Goal: Task Accomplishment & Management: Manage account settings

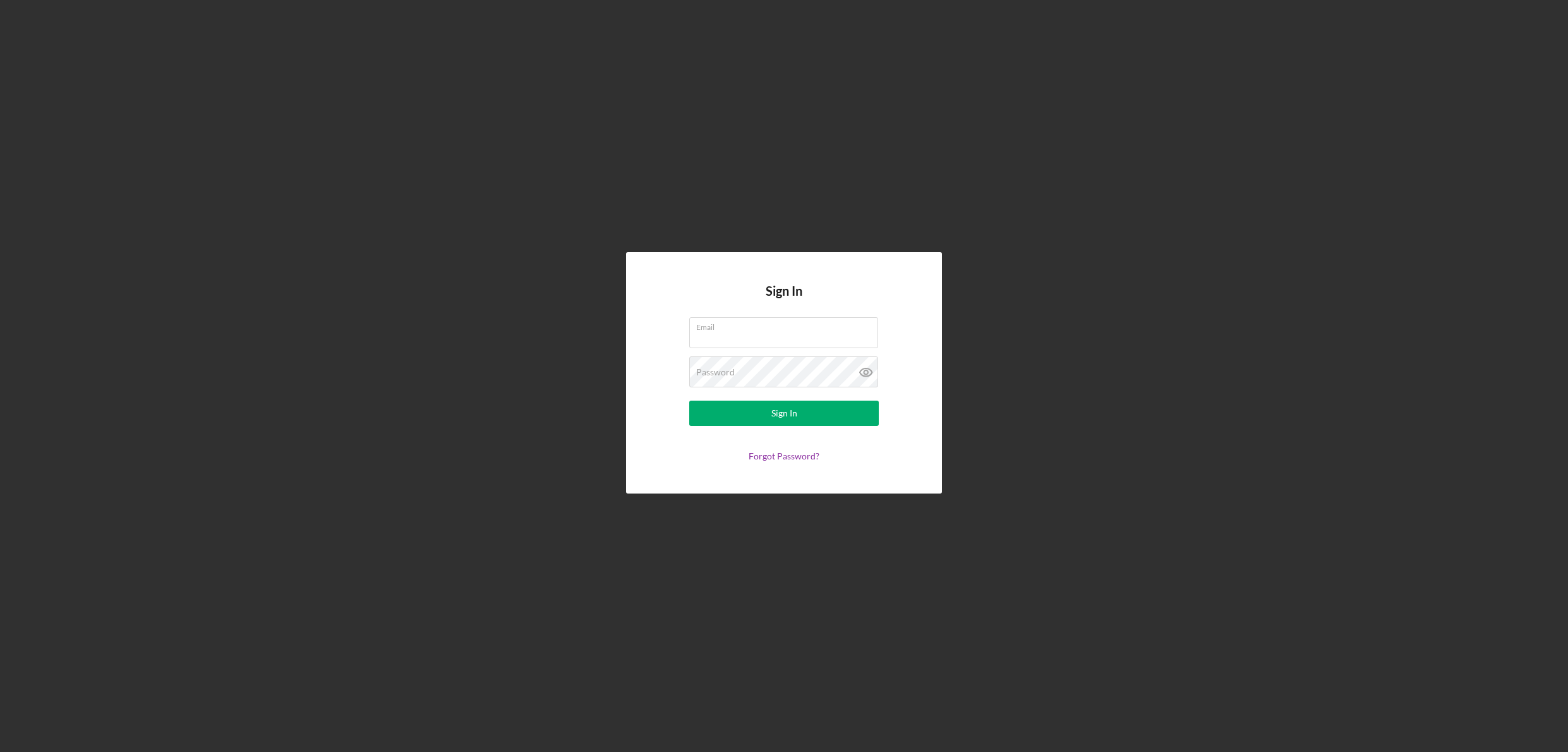
type input "[EMAIL_ADDRESS][DOMAIN_NAME]"
click at [804, 421] on button "Sign In" at bounding box center [784, 413] width 189 height 25
